Goal: Task Accomplishment & Management: Manage account settings

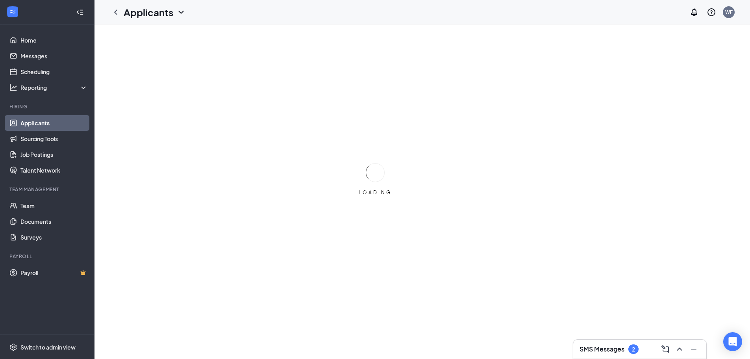
click at [33, 119] on link "Applicants" at bounding box center [53, 123] width 67 height 16
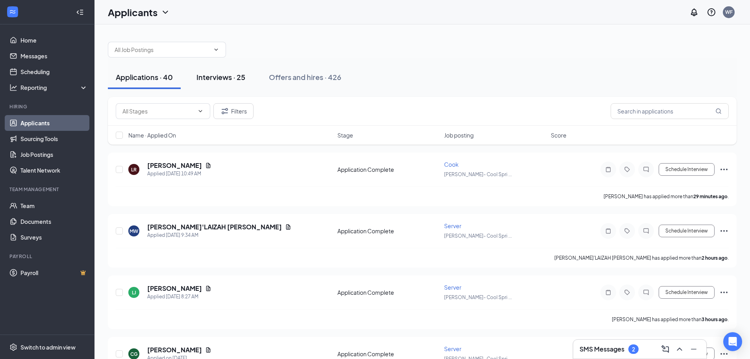
click at [244, 82] on button "Interviews · 25" at bounding box center [221, 77] width 65 height 24
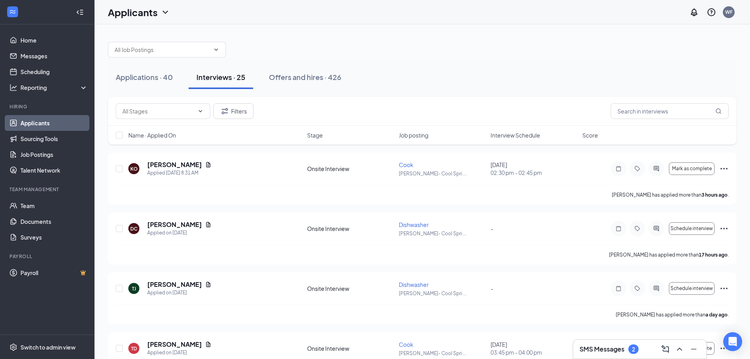
click at [488, 133] on div "Name · Applied On Stage Job posting Interview Schedule Score" at bounding box center [422, 135] width 629 height 19
click at [511, 135] on span "Interview Schedule" at bounding box center [515, 135] width 50 height 8
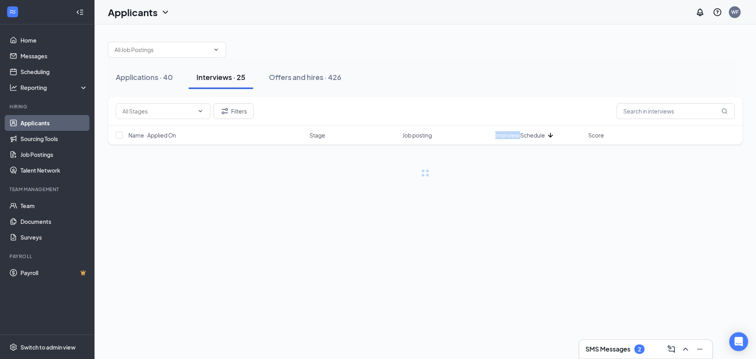
click at [511, 135] on span "Interview Schedule" at bounding box center [520, 135] width 50 height 8
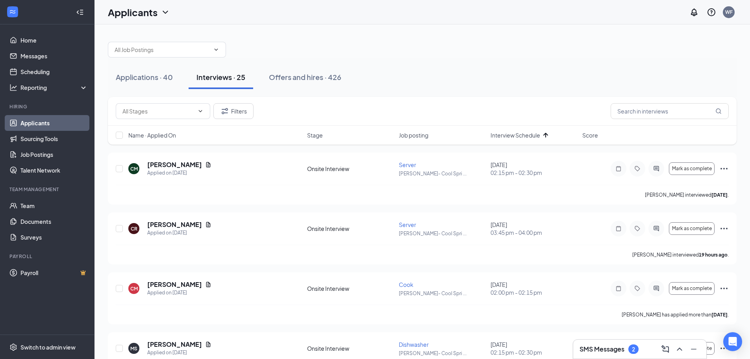
click at [564, 132] on div "Interview Schedule" at bounding box center [533, 135] width 87 height 8
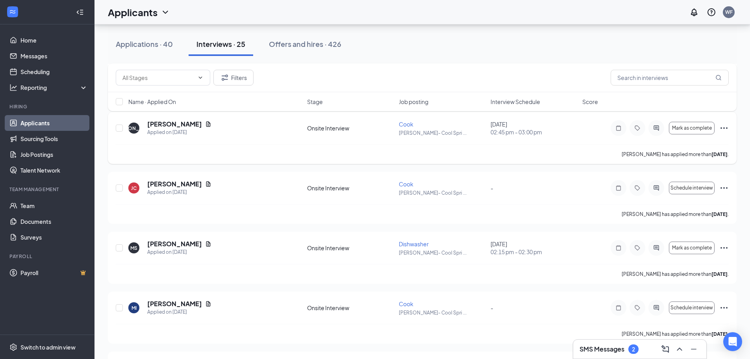
scroll to position [472, 0]
